Goal: Communication & Community: Answer question/provide support

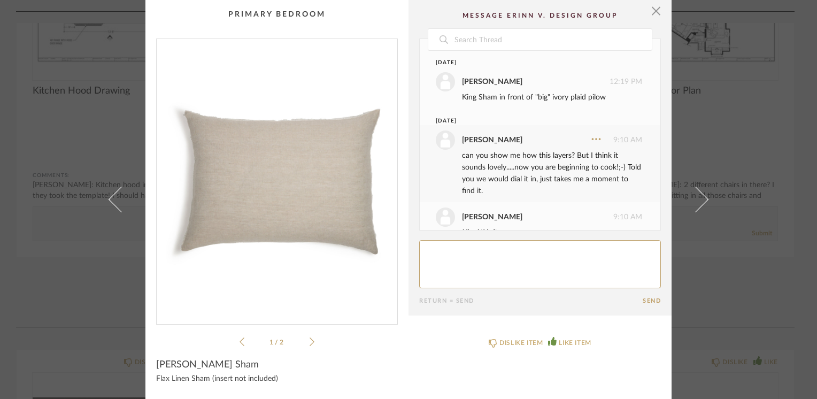
scroll to position [499, 0]
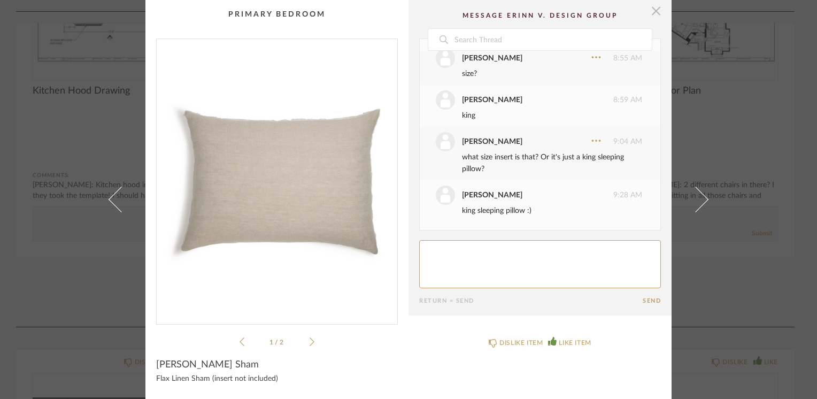
click at [649, 11] on span "button" at bounding box center [655, 10] width 21 height 21
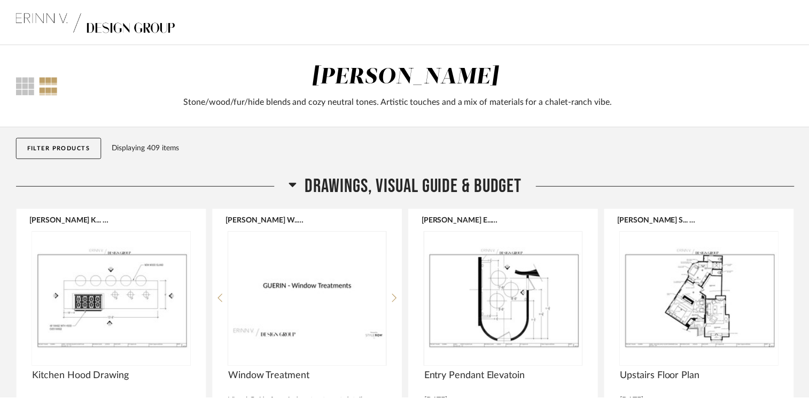
scroll to position [286, 0]
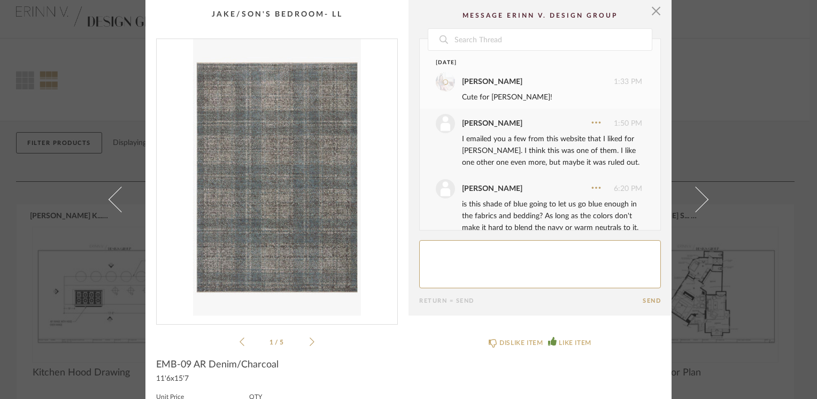
scroll to position [686, 0]
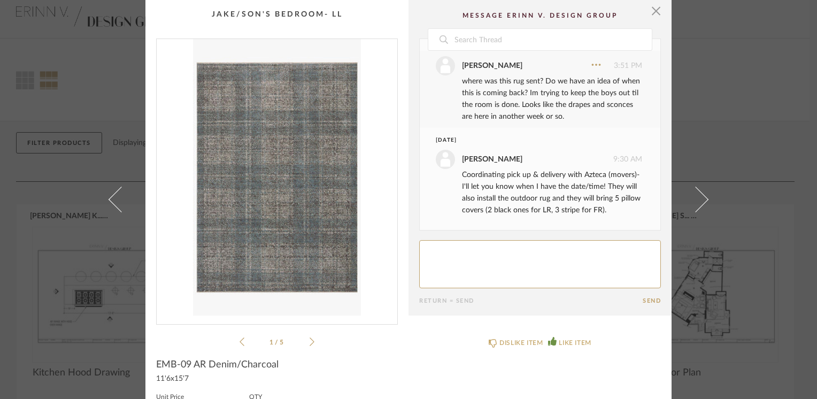
click at [440, 252] on textarea at bounding box center [540, 264] width 242 height 48
click at [462, 199] on div "Coordinating pick up & delivery with Azteca (movers)- I'll let you know when I …" at bounding box center [552, 192] width 180 height 47
copy div "h"
paste textarea "h"
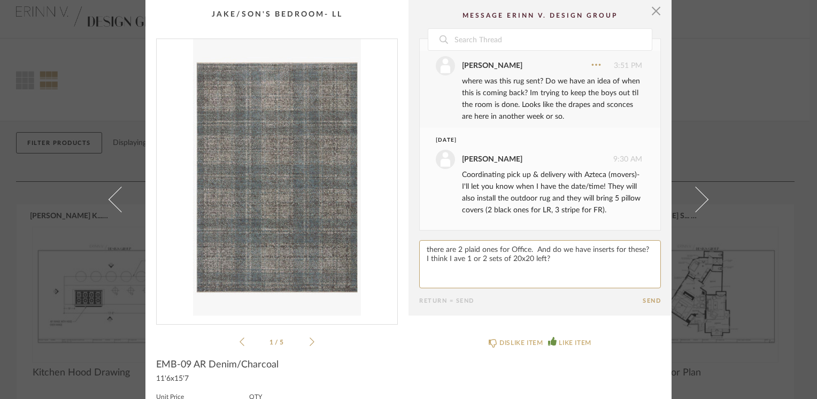
paste textarea "h"
click at [453, 246] on textarea at bounding box center [540, 264] width 242 height 48
click at [595, 260] on textarea at bounding box center [540, 264] width 242 height 48
click at [501, 198] on div "Coordinating pick up & delivery with Azteca (movers)- I'll let you know when I …" at bounding box center [552, 192] width 180 height 47
copy div "g"
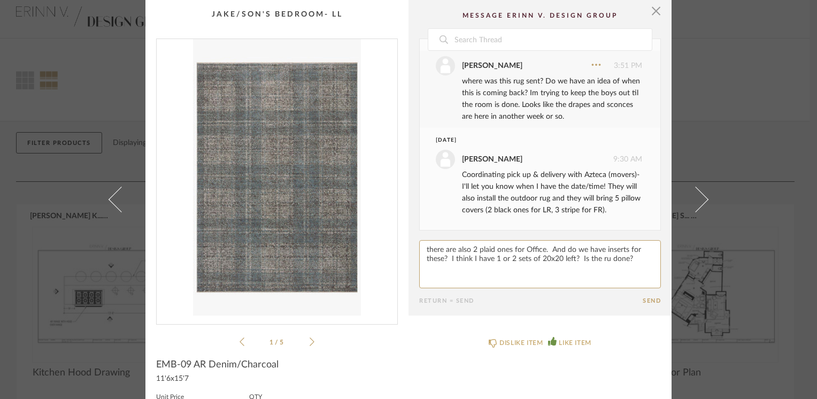
paste textarea "g"
type textarea "there are also 2 plaid ones for Office. And do we have inserts for these? I thi…"
click at [644, 296] on form "Return = Send Send" at bounding box center [540, 272] width 242 height 64
click at [648, 298] on button "Send" at bounding box center [651, 300] width 18 height 7
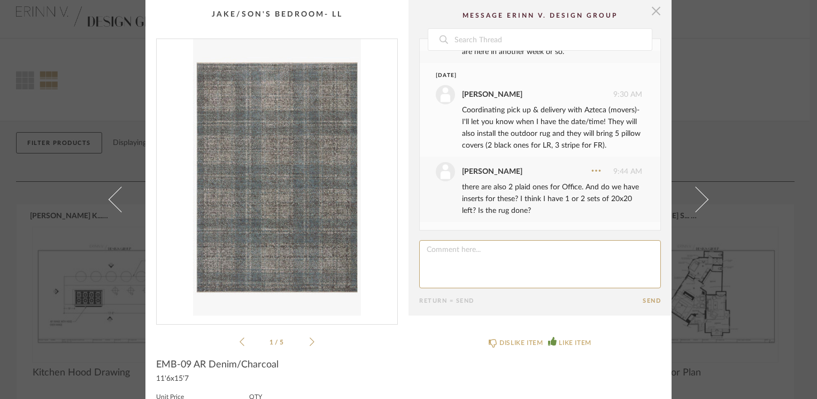
click at [654, 13] on span "button" at bounding box center [655, 10] width 21 height 21
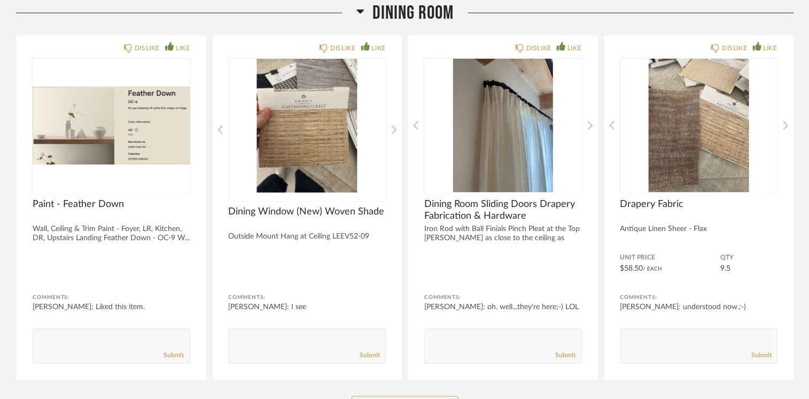
scroll to position [2891, 0]
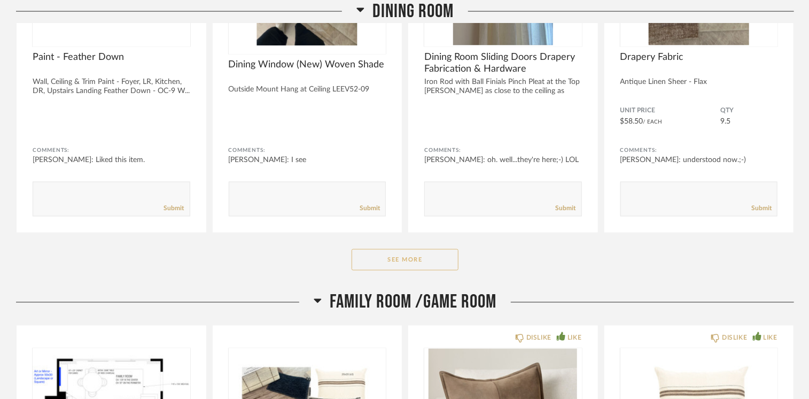
click at [381, 252] on button "See More" at bounding box center [405, 259] width 107 height 21
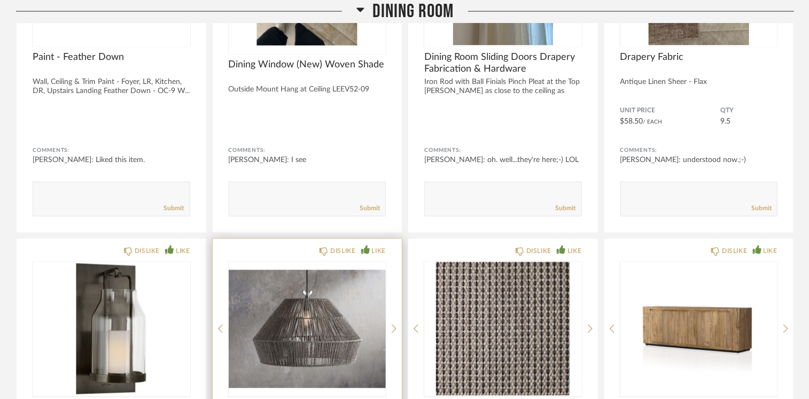
scroll to position [3105, 0]
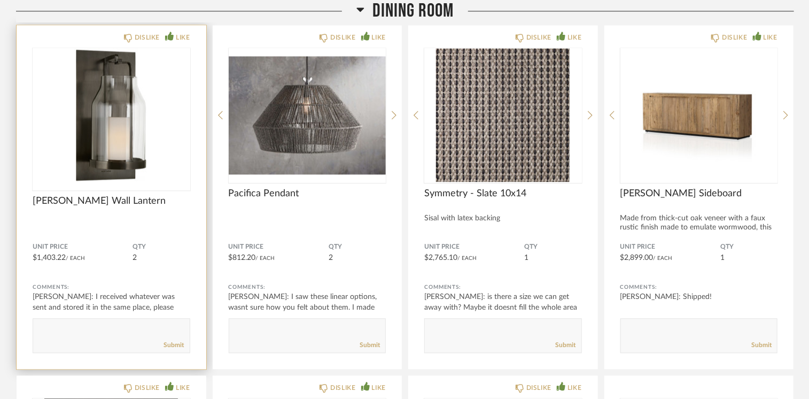
click at [0, 0] on img at bounding box center [0, 0] width 0 height 0
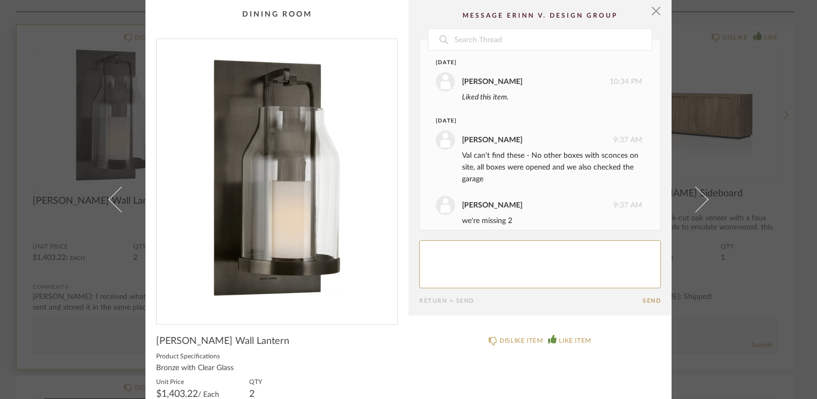
scroll to position [99, 0]
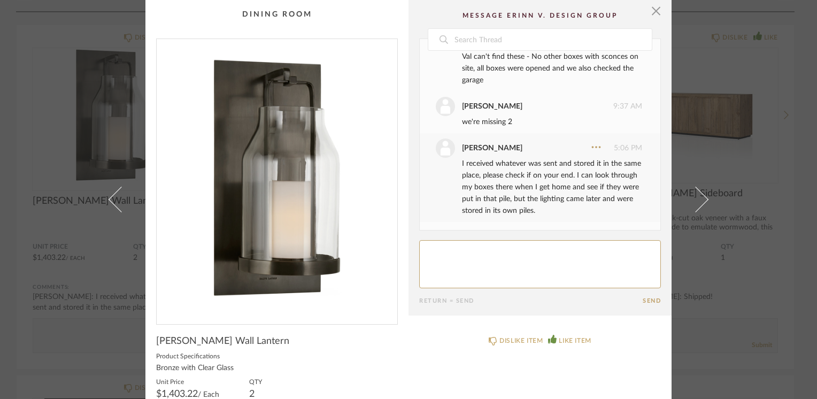
click at [502, 258] on textarea at bounding box center [540, 264] width 242 height 48
drag, startPoint x: 513, startPoint y: 247, endPoint x: 464, endPoint y: 198, distance: 69.9
click at [464, 198] on div "I received whatever was sent and stored it in the same place, please check if o…" at bounding box center [552, 187] width 180 height 59
copy div "h"
paste textarea "h"
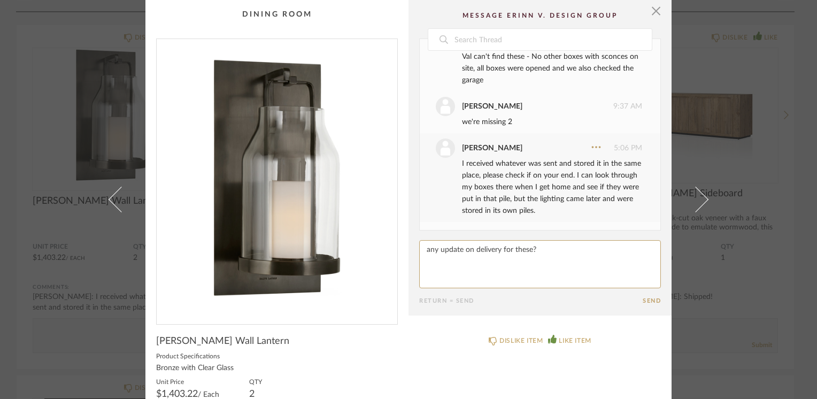
type textarea "any update on delivery for these?"
click at [652, 298] on button "Send" at bounding box center [651, 300] width 18 height 7
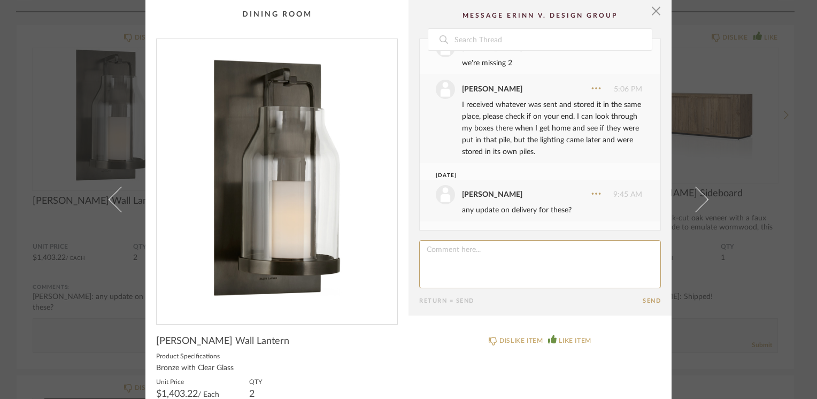
scroll to position [0, 0]
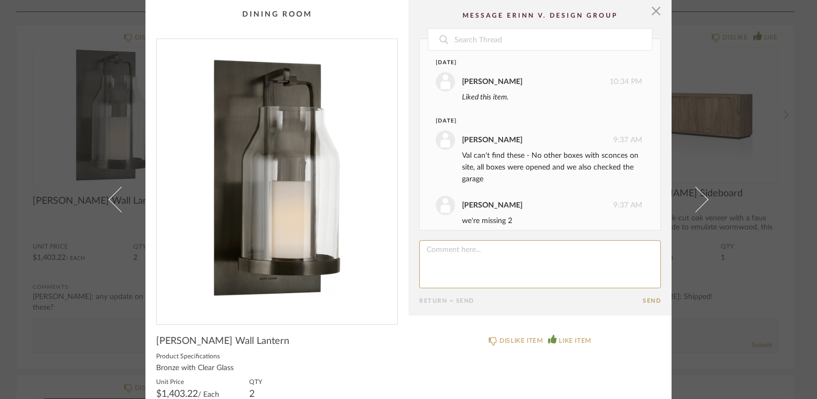
click at [661, 15] on cpp-summary-comments "Date October 22nd lisa guerin 10:34 PM Liked this item. July 21st Sheridan John…" at bounding box center [539, 157] width 263 height 315
click at [648, 10] on span "button" at bounding box center [655, 10] width 21 height 21
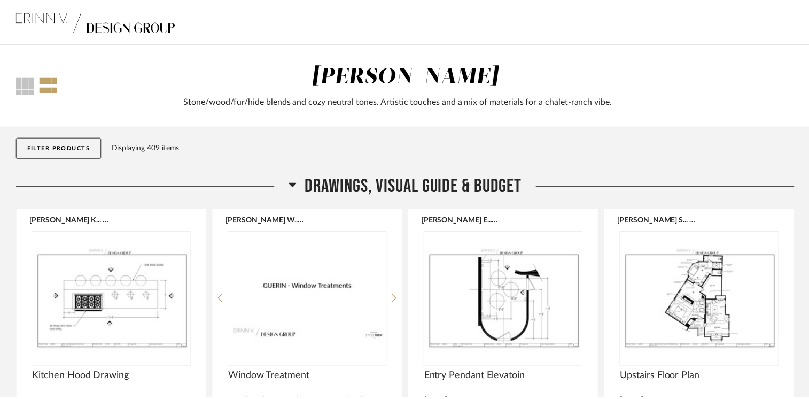
scroll to position [3105, 0]
